Goal: Obtain resource: Obtain resource

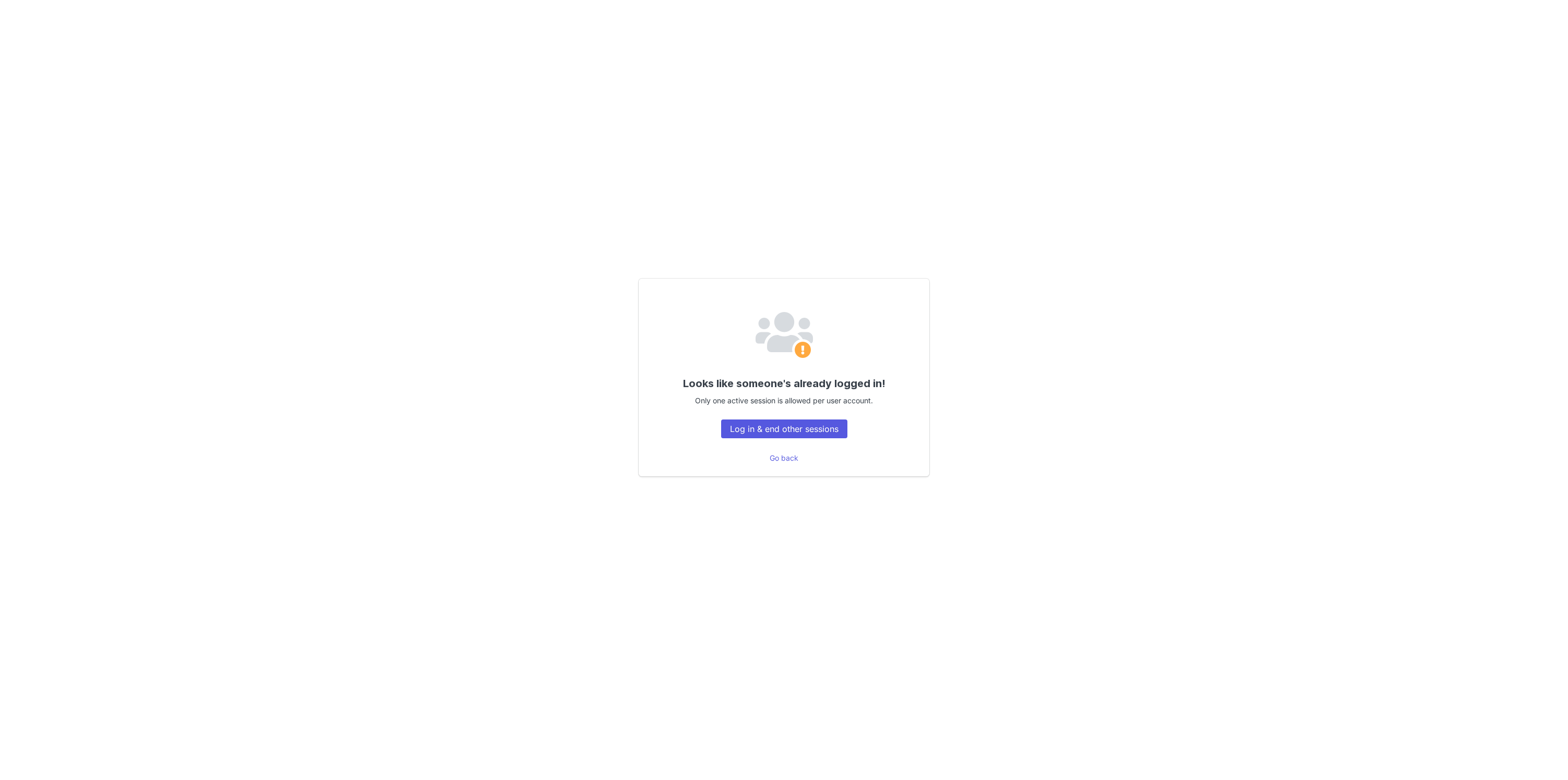
click at [796, 420] on button "Log in & end other sessions" at bounding box center [784, 428] width 126 height 18
click at [786, 434] on button "Log in & end other sessions" at bounding box center [784, 428] width 126 height 18
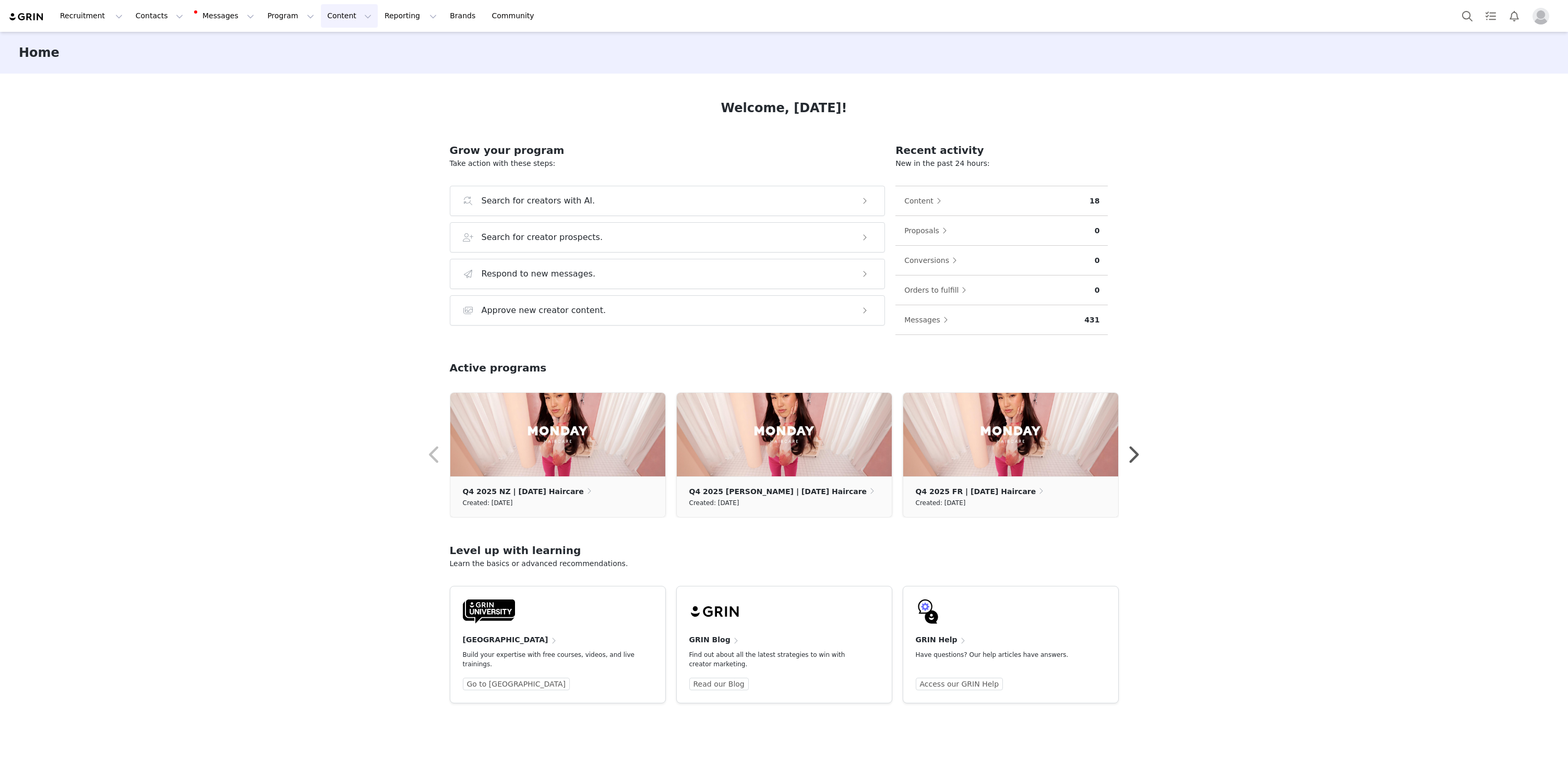
click at [333, 20] on button "Content Content" at bounding box center [349, 16] width 57 height 24
drag, startPoint x: 1273, startPoint y: 132, endPoint x: 1274, endPoint y: 111, distance: 21.0
click at [1273, 132] on div "Home Learn more Welcome, MONDAY! Grow your program Take action with these steps…" at bounding box center [784, 405] width 1568 height 747
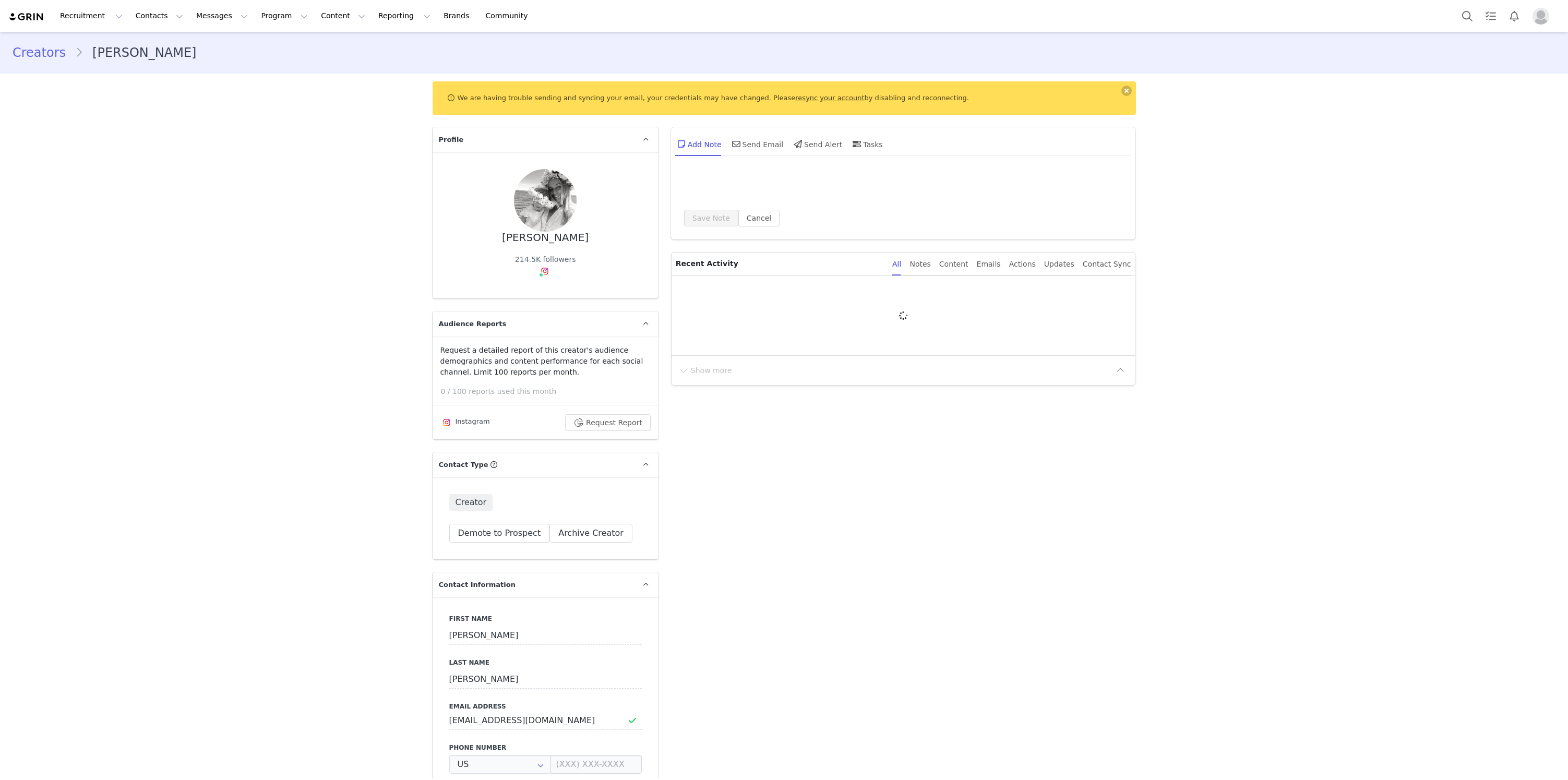
type input "+1 ([GEOGRAPHIC_DATA])"
click at [626, 427] on button "Request Report" at bounding box center [608, 422] width 86 height 17
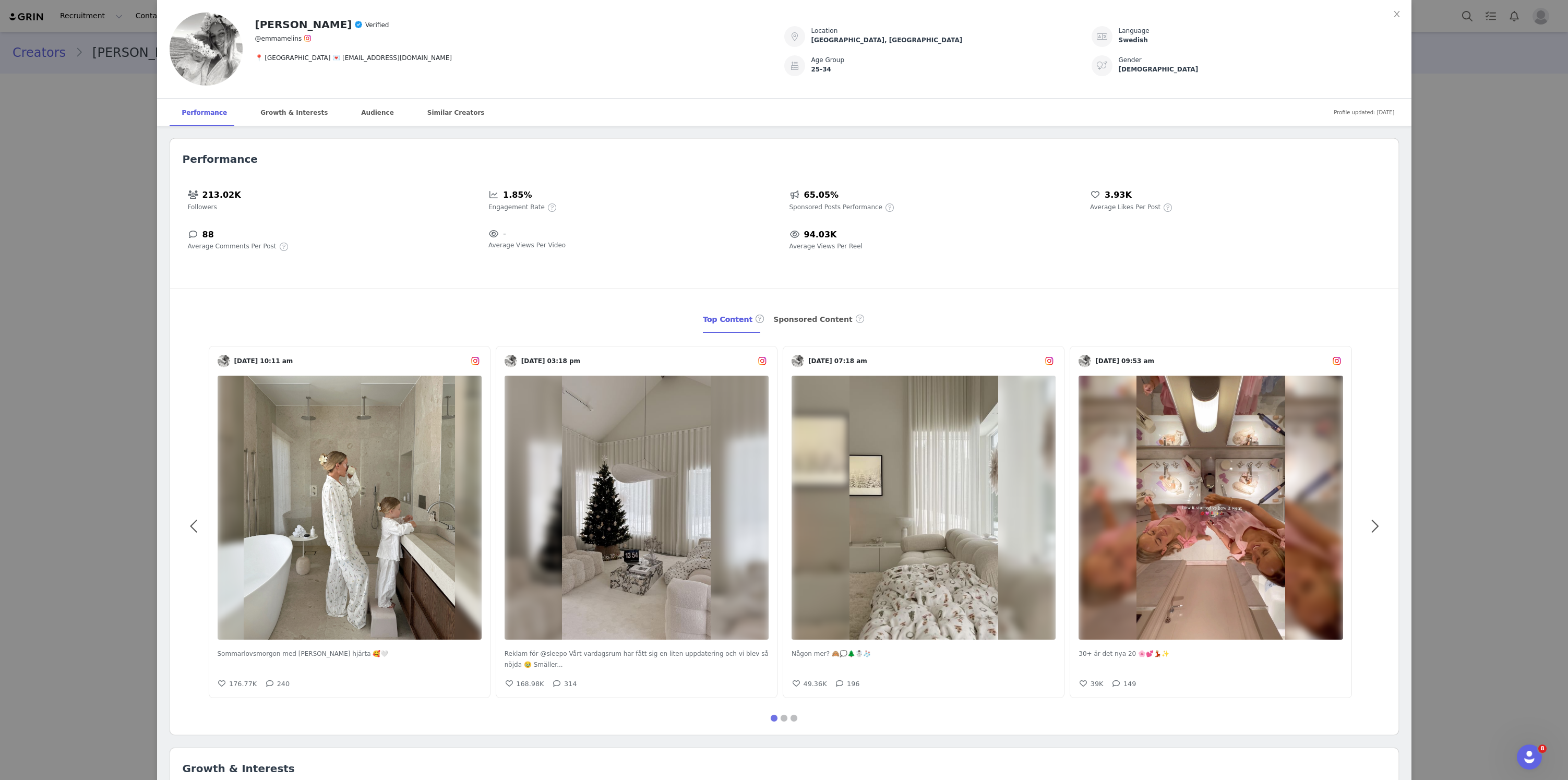
click at [1473, 312] on div "[PERSON_NAME] Verified @emmamelins 📍 [GEOGRAPHIC_DATA] 💌 [EMAIL_ADDRESS][DOMAIN…" at bounding box center [784, 390] width 1568 height 780
